Goal: Task Accomplishment & Management: Use online tool/utility

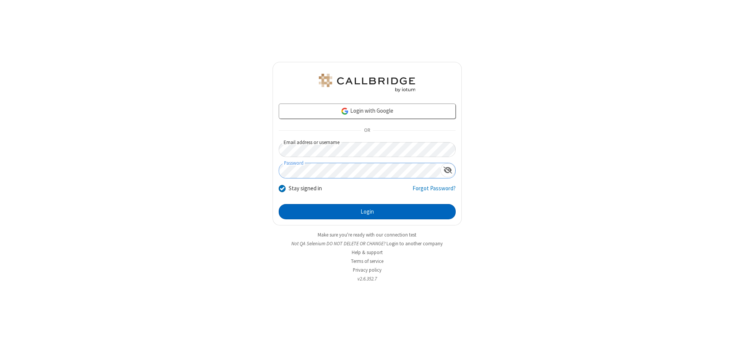
click at [367, 212] on button "Login" at bounding box center [367, 211] width 177 height 15
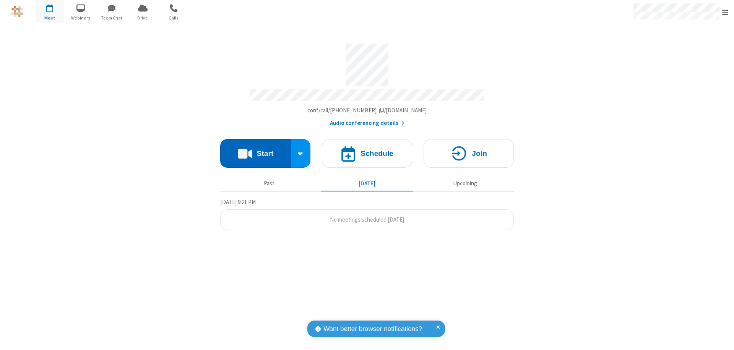
click at [255, 150] on button "Start" at bounding box center [255, 153] width 71 height 29
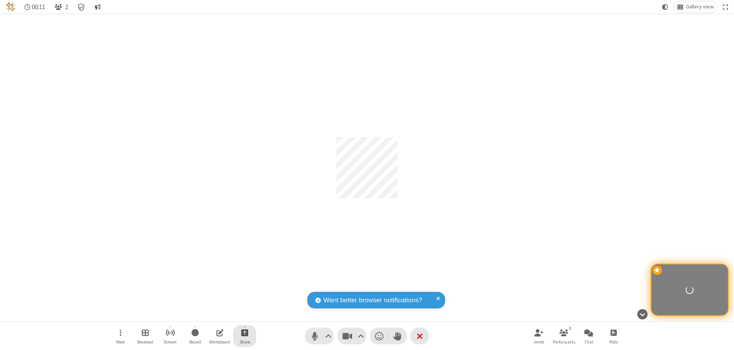
click at [245, 333] on span "Start sharing" at bounding box center [244, 333] width 7 height 10
click at [214, 314] on span "Share my screen" at bounding box center [214, 315] width 9 height 7
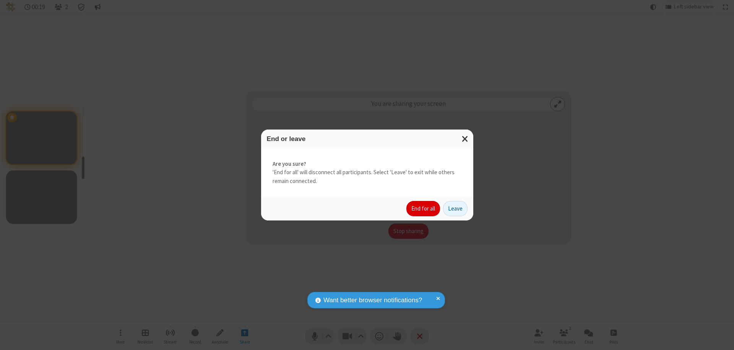
click at [424, 209] on button "End for all" at bounding box center [424, 208] width 34 height 15
